Goal: Find contact information: Find contact information

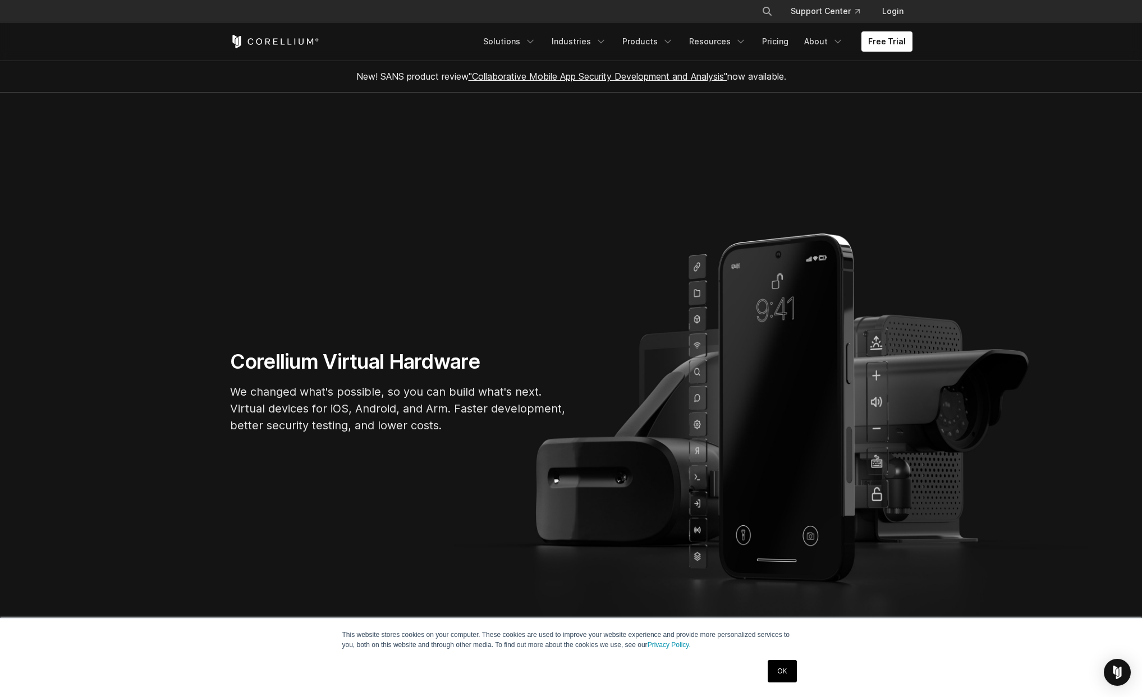
click at [786, 670] on link "OK" at bounding box center [782, 671] width 29 height 22
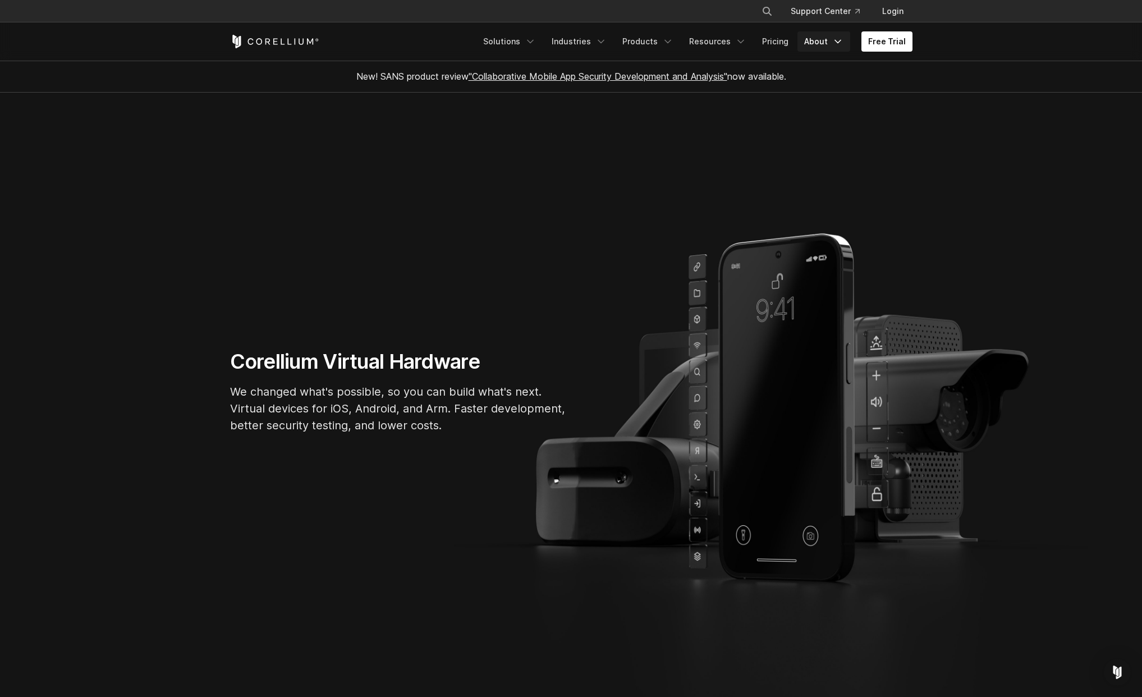
click at [838, 39] on icon "Navigation Menu" at bounding box center [837, 41] width 11 height 11
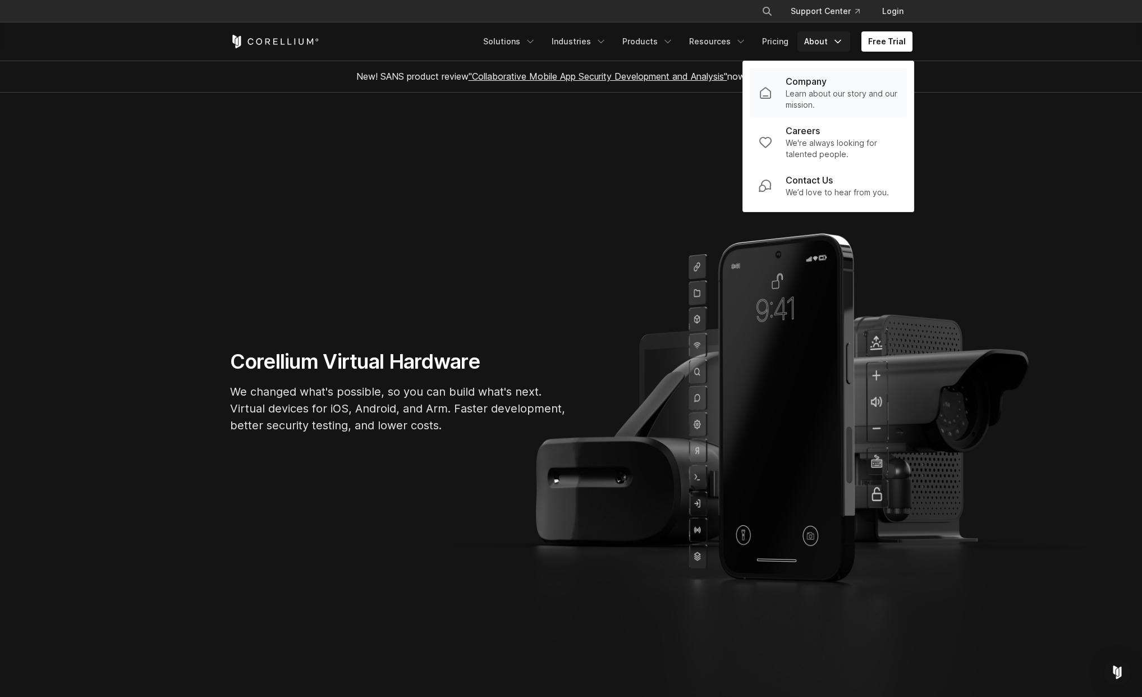
click at [808, 89] on p "Learn about our story and our mission." at bounding box center [841, 99] width 112 height 22
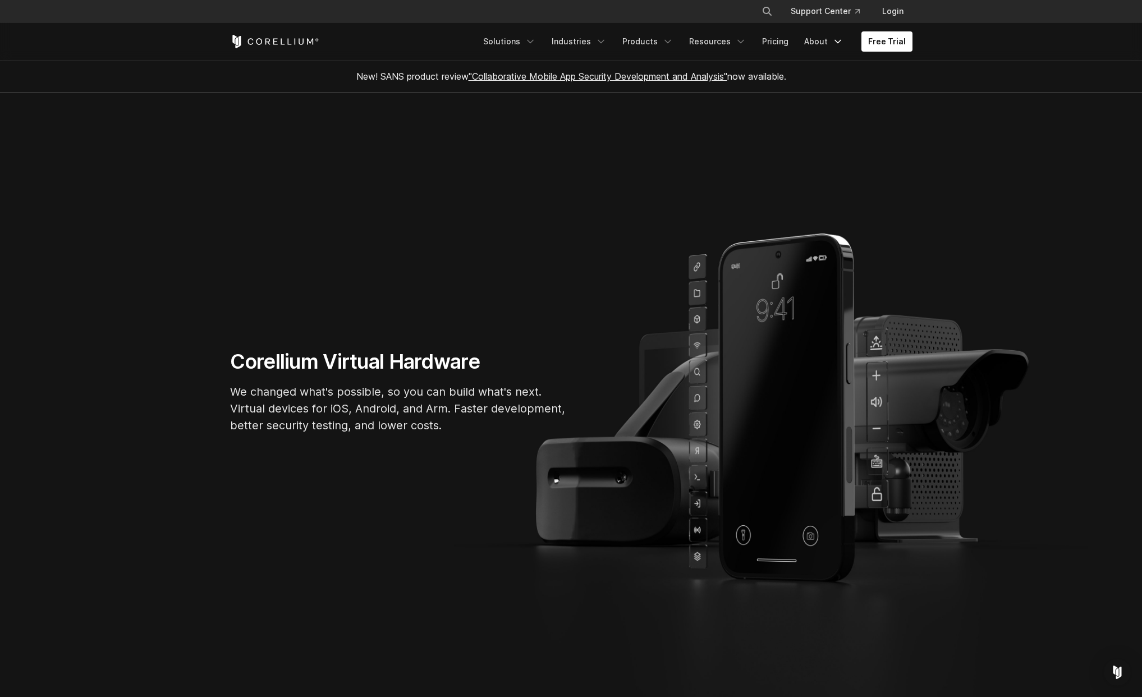
scroll to position [4, 0]
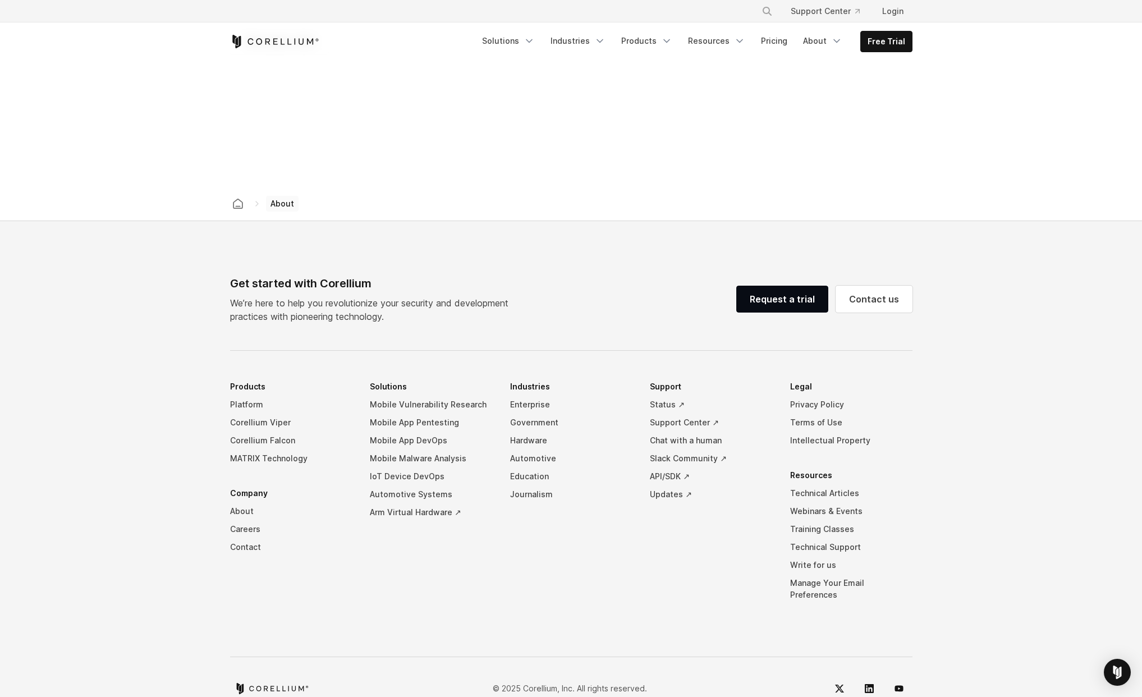
scroll to position [1713, 0]
click at [238, 536] on link "Contact" at bounding box center [291, 545] width 122 height 18
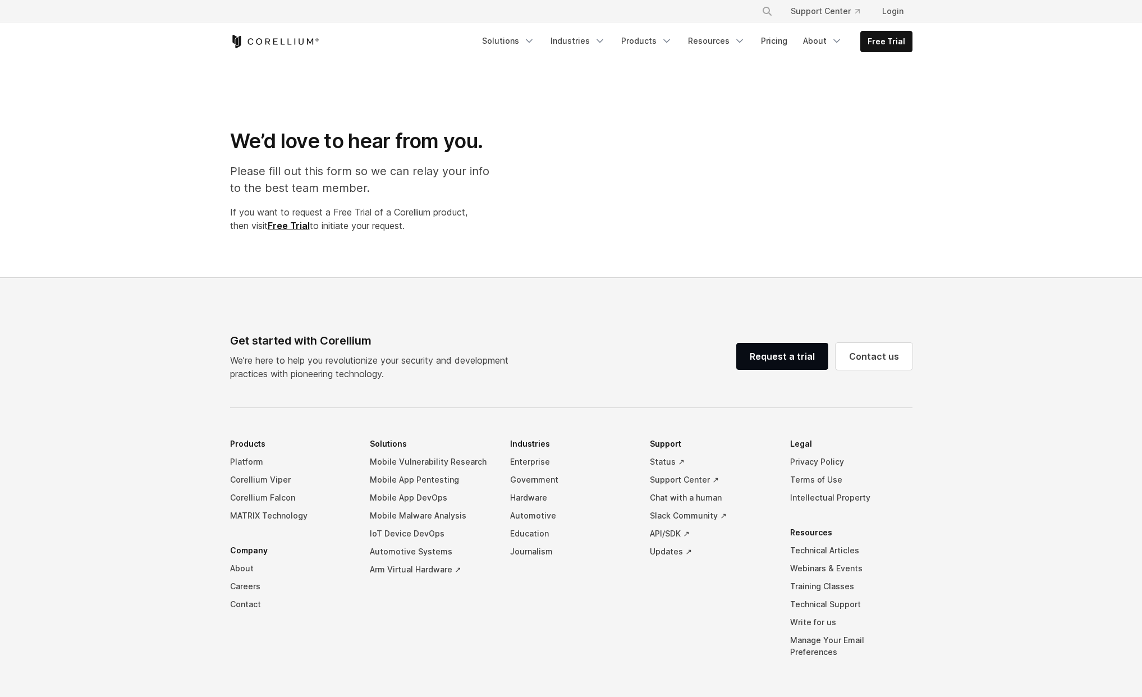
select select "**"
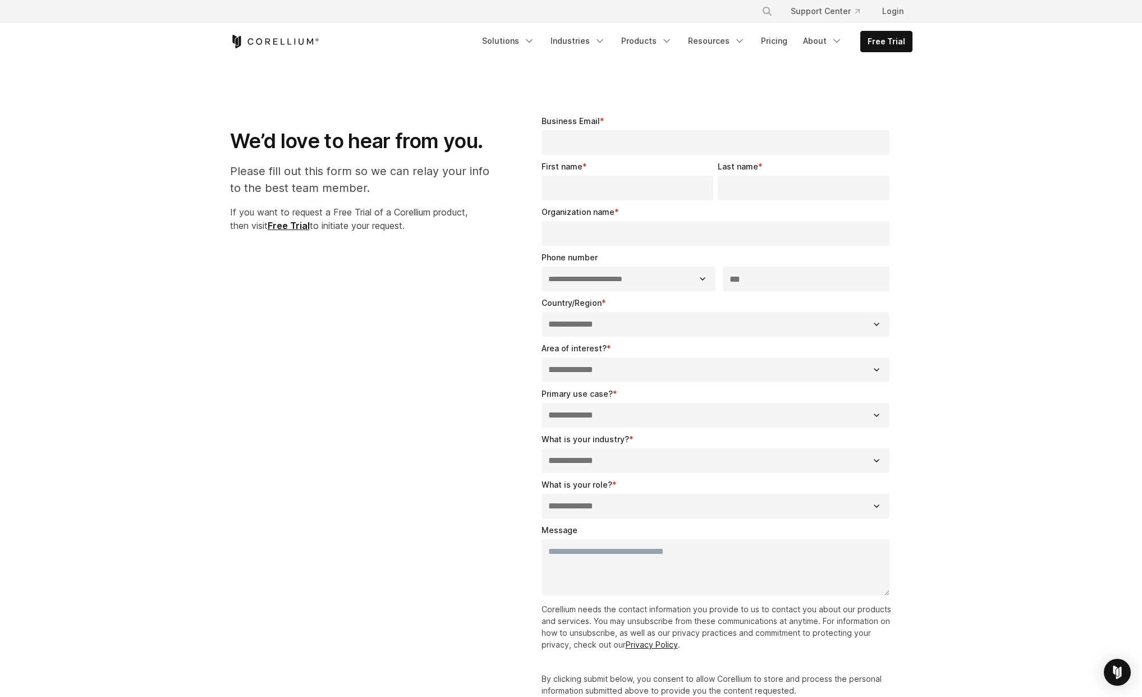
click at [283, 39] on icon "Corellium Home" at bounding box center [274, 41] width 89 height 13
